Goal: Task Accomplishment & Management: Use online tool/utility

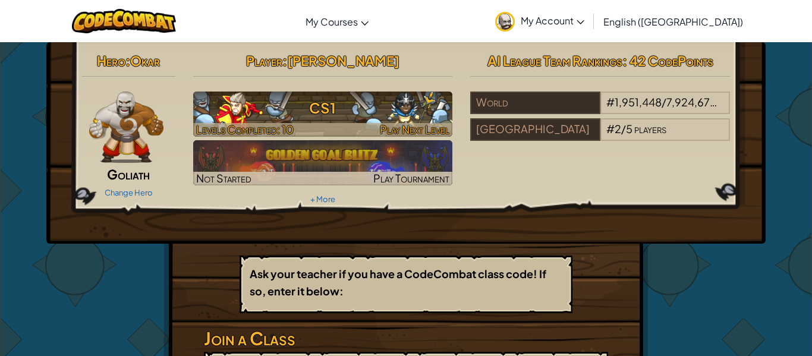
click at [337, 120] on h3 "CS1" at bounding box center [323, 108] width 260 height 27
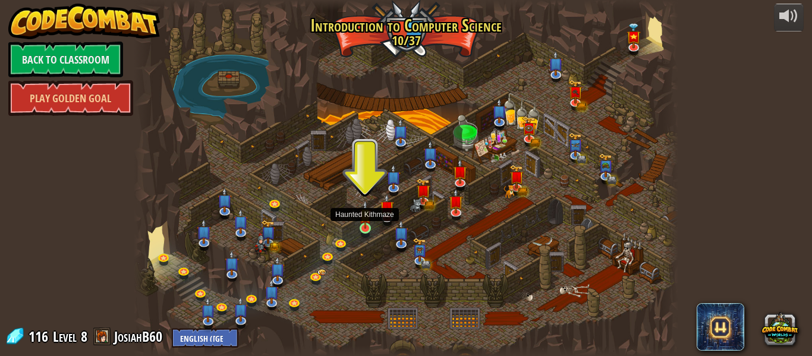
click at [363, 224] on img at bounding box center [365, 214] width 12 height 29
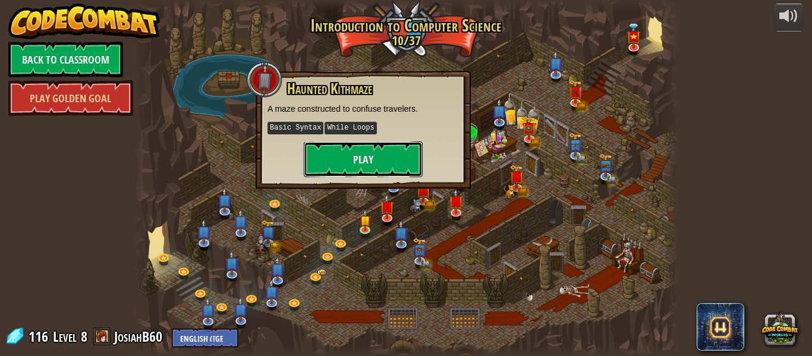
click at [402, 150] on button "Play" at bounding box center [363, 160] width 119 height 36
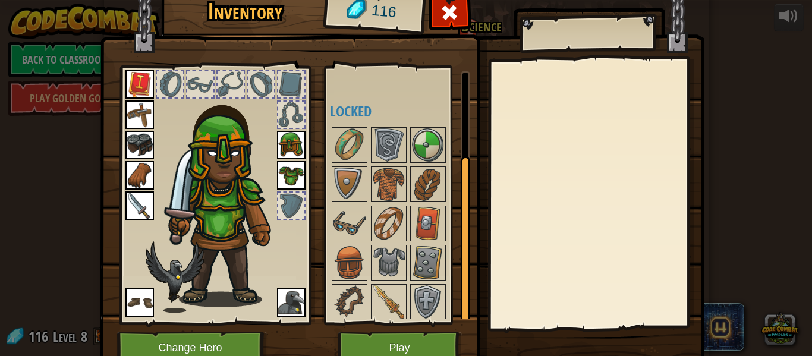
scroll to position [125, 0]
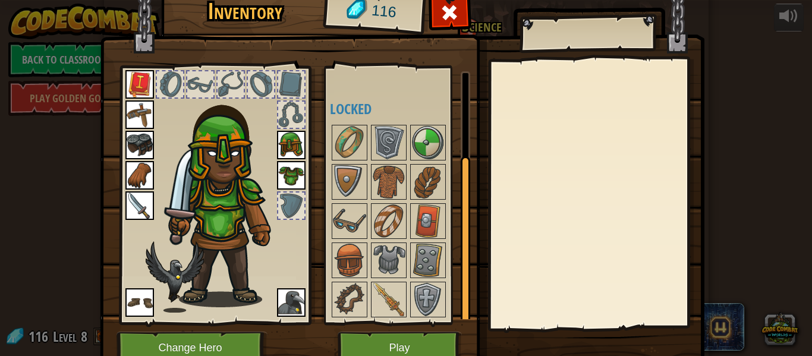
click at [284, 302] on img at bounding box center [291, 302] width 29 height 29
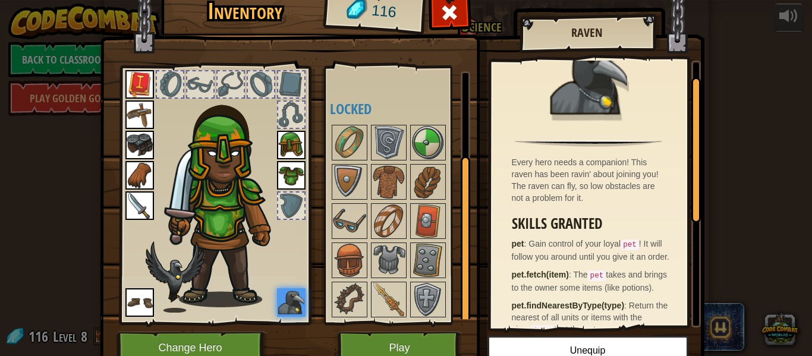
scroll to position [0, 0]
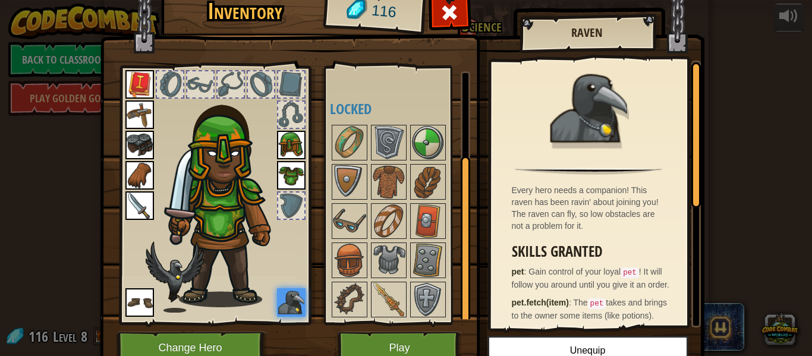
click at [277, 290] on img at bounding box center [291, 302] width 29 height 29
click at [280, 277] on img at bounding box center [228, 198] width 128 height 219
click at [401, 347] on button "Play" at bounding box center [400, 348] width 124 height 33
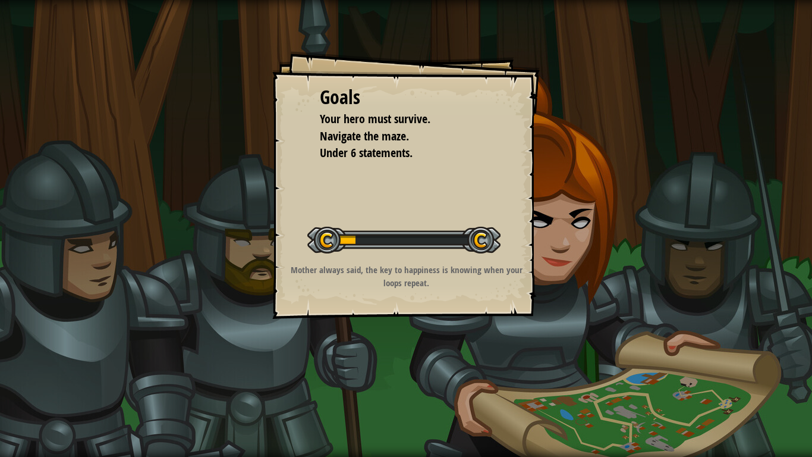
click at [401, 356] on div "Goals Your hero must survive. Navigate the maze. Under 6 statements. Start Leve…" at bounding box center [406, 228] width 812 height 457
click at [393, 293] on div "Mother always said, the key to happiness is knowing when your loops repeat." at bounding box center [406, 279] width 239 height 32
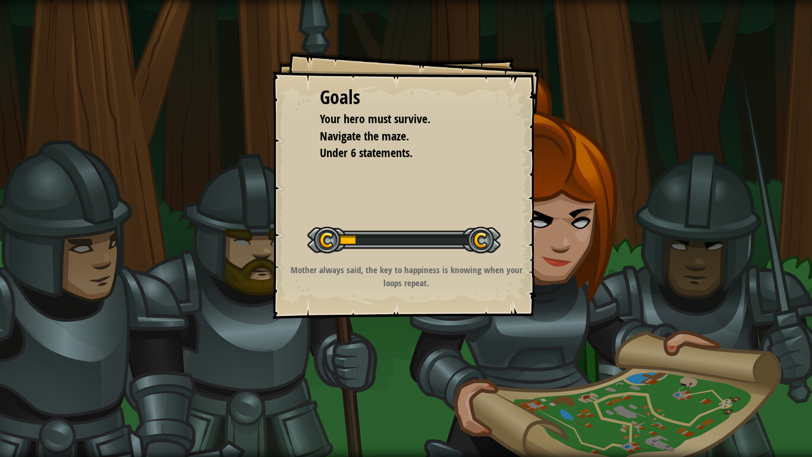
click at [393, 293] on div "Mother always said, the key to happiness is knowing when your loops repeat." at bounding box center [406, 279] width 239 height 32
click at [392, 294] on div "Mother always said, the key to happiness is knowing when your loops repeat." at bounding box center [406, 279] width 239 height 32
click at [219, 345] on div "Goals Your hero must survive. Navigate the maze. Under 6 statements. Start Leve…" at bounding box center [406, 228] width 812 height 457
